Goal: Task Accomplishment & Management: Manage account settings

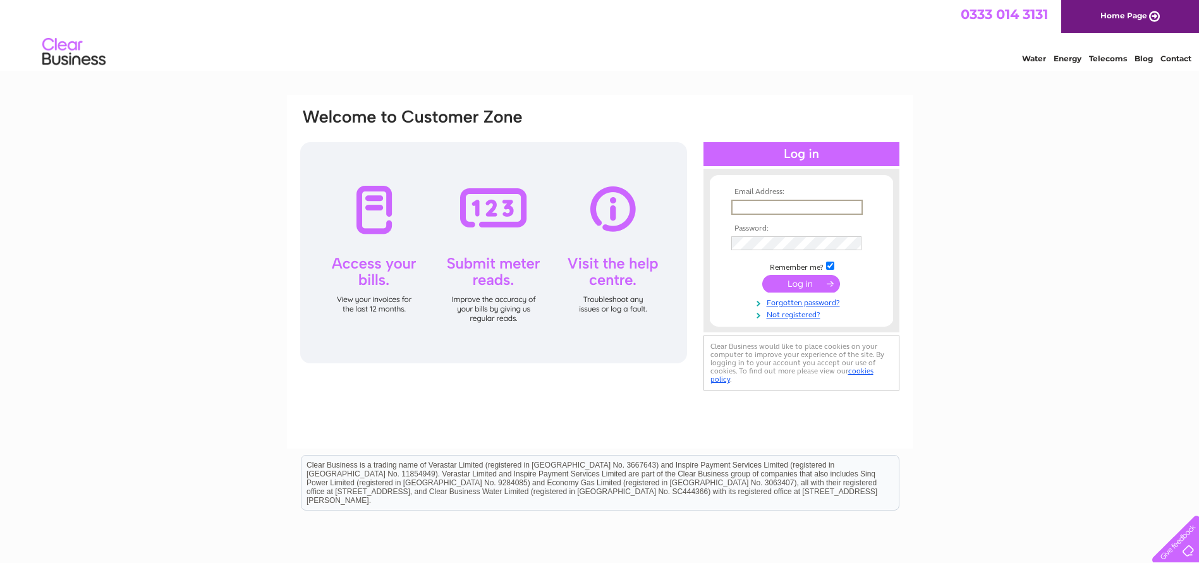
click at [810, 207] on input "text" at bounding box center [796, 207] width 131 height 15
type input "jm.mr@btconnect.com"
click at [762, 275] on input "submit" at bounding box center [801, 284] width 78 height 18
click at [808, 291] on input "submit" at bounding box center [801, 284] width 78 height 18
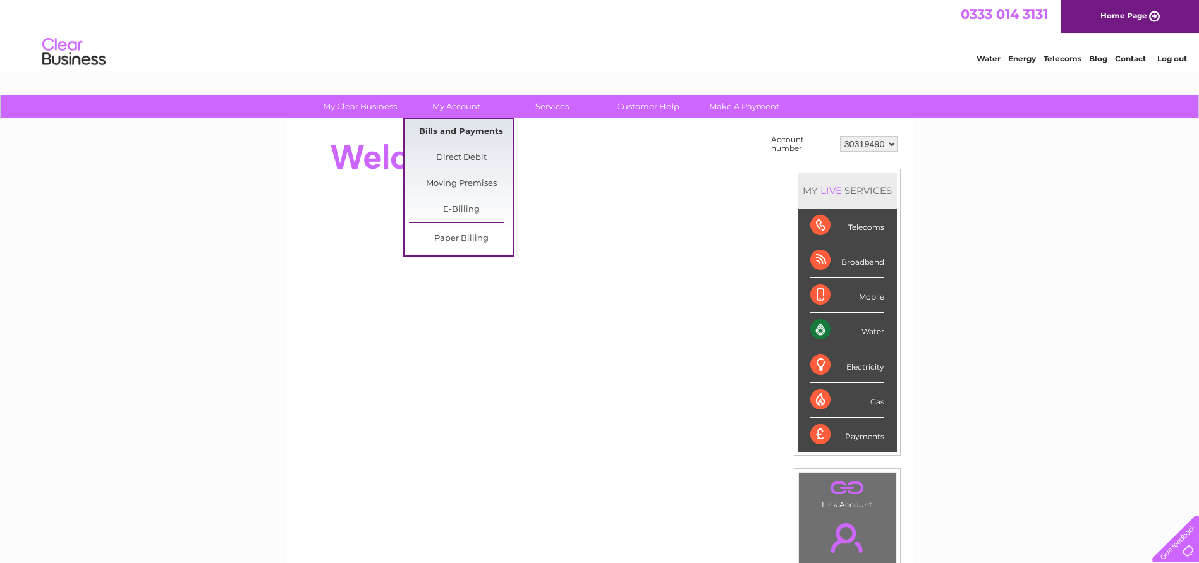
click at [461, 133] on link "Bills and Payments" at bounding box center [461, 131] width 104 height 25
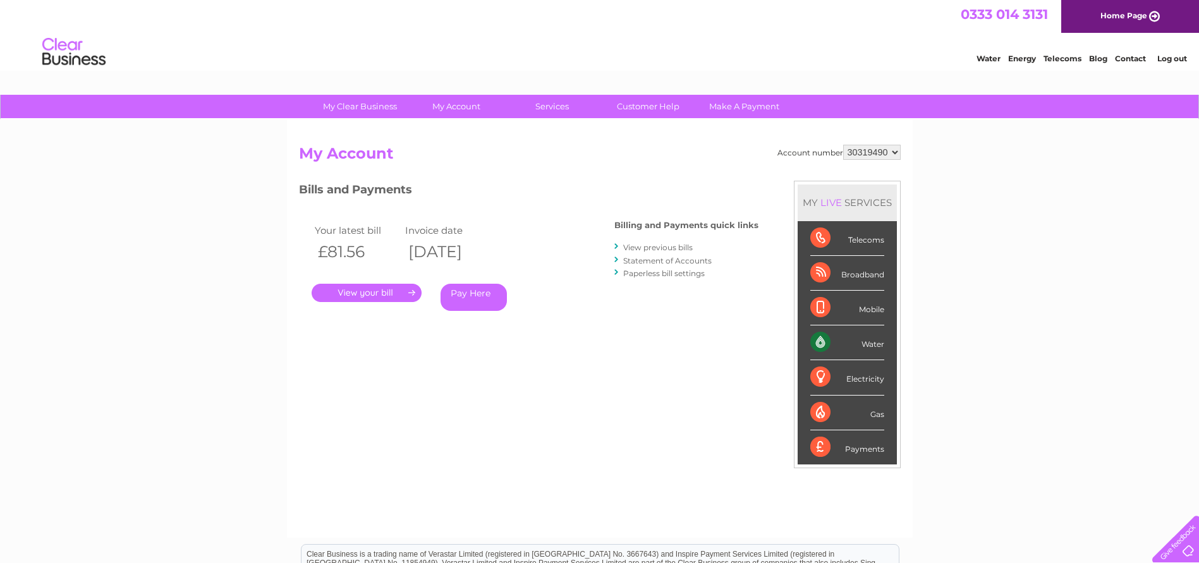
click at [372, 289] on link "." at bounding box center [367, 293] width 110 height 18
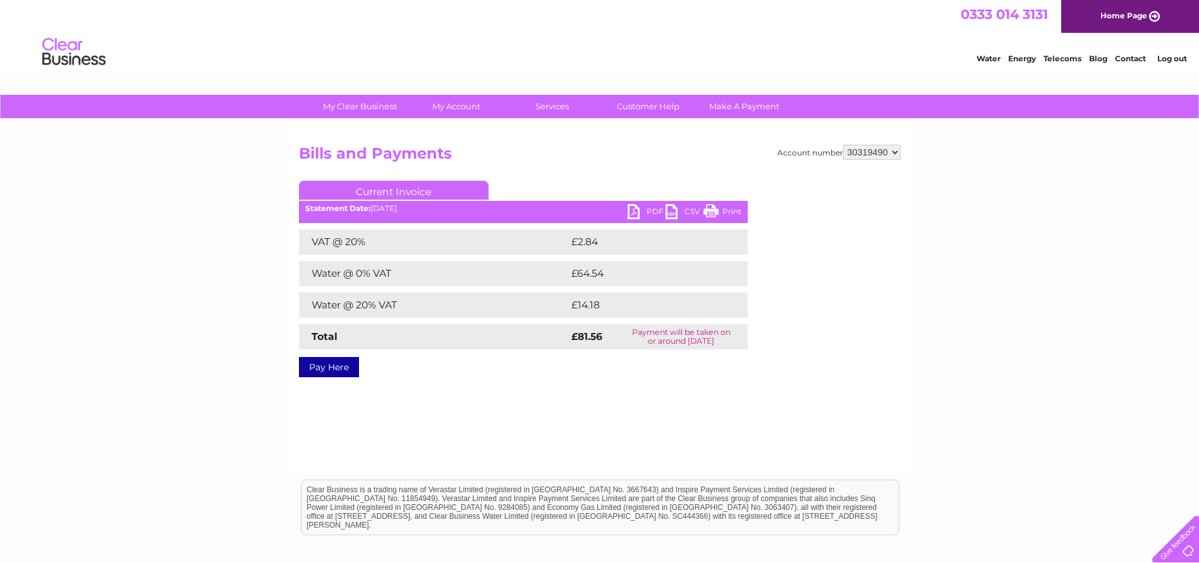
click at [637, 207] on link "PDF" at bounding box center [647, 213] width 38 height 18
